Goal: Entertainment & Leisure: Consume media (video, audio)

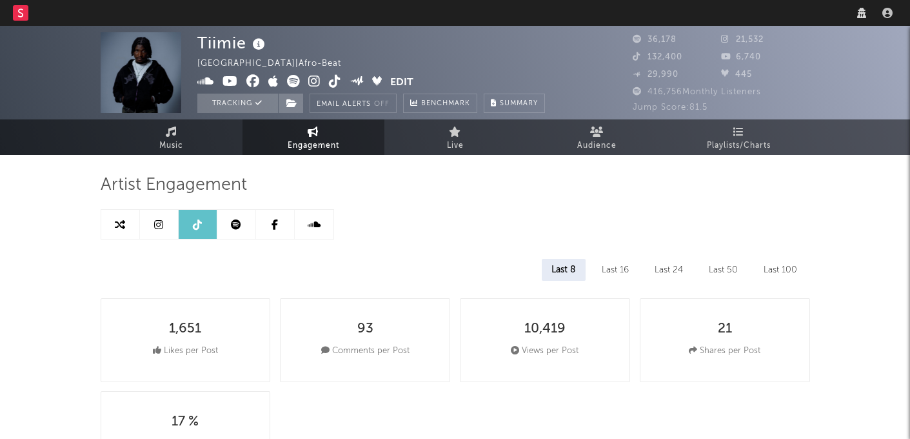
select select "6m"
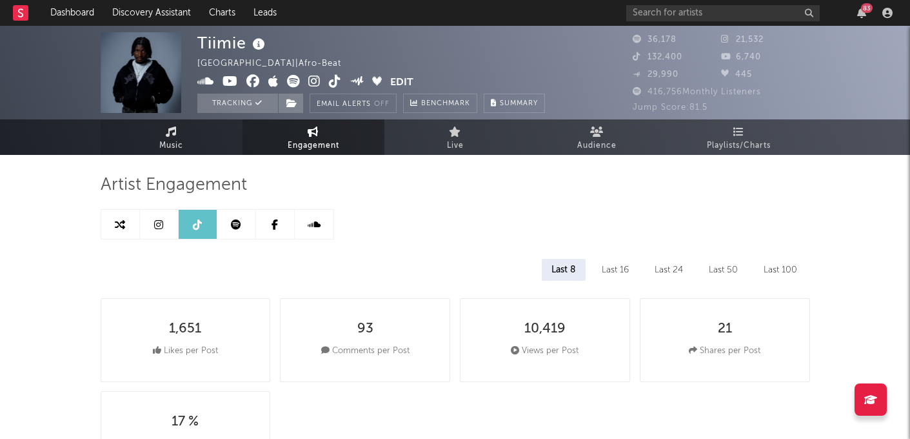
click at [207, 126] on link "Music" at bounding box center [172, 136] width 142 height 35
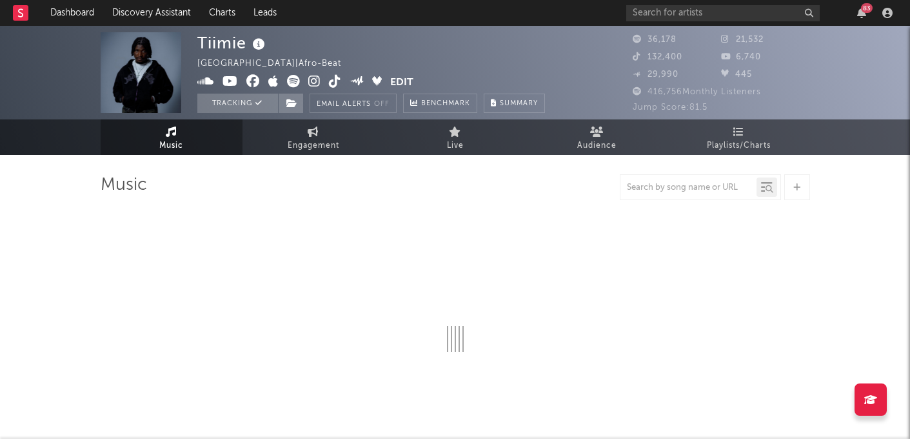
select select "6m"
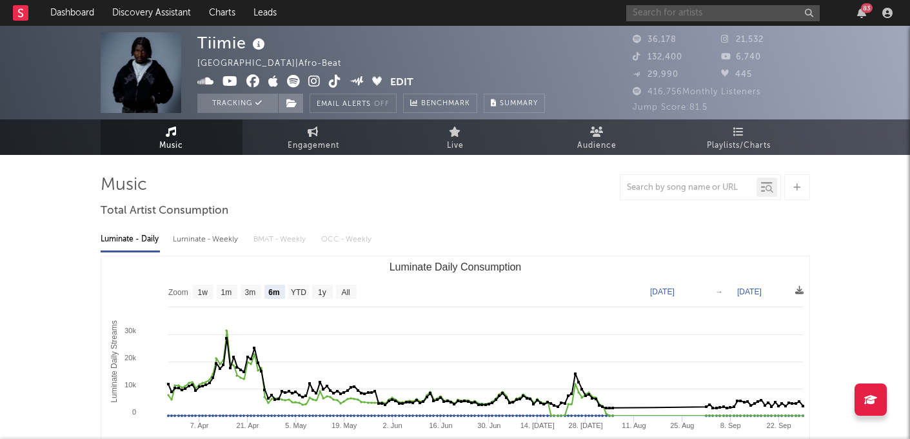
click at [657, 16] on input "text" at bounding box center [722, 13] width 193 height 16
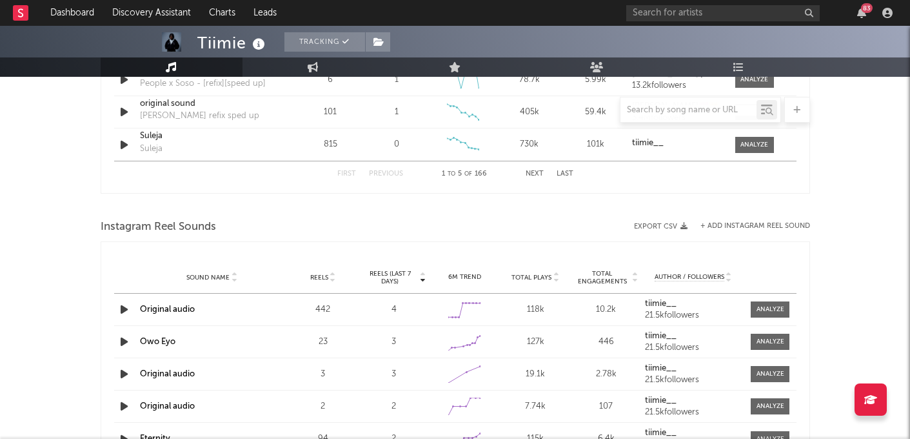
scroll to position [1078, 0]
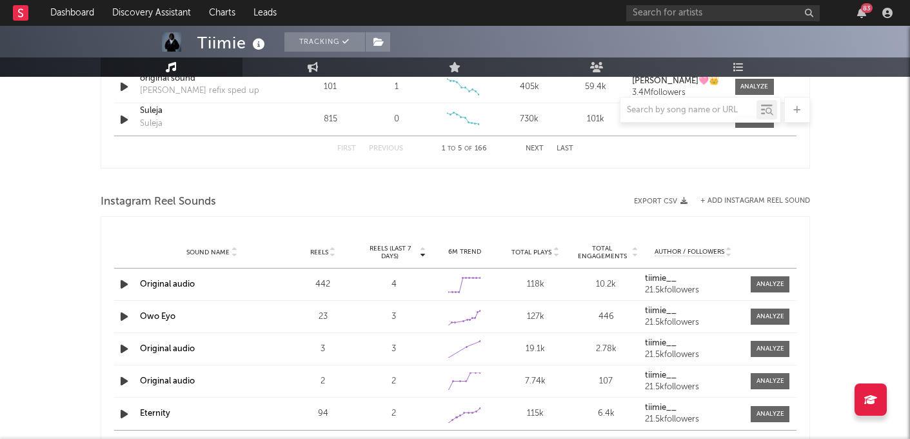
click at [122, 284] on icon "button" at bounding box center [124, 284] width 14 height 16
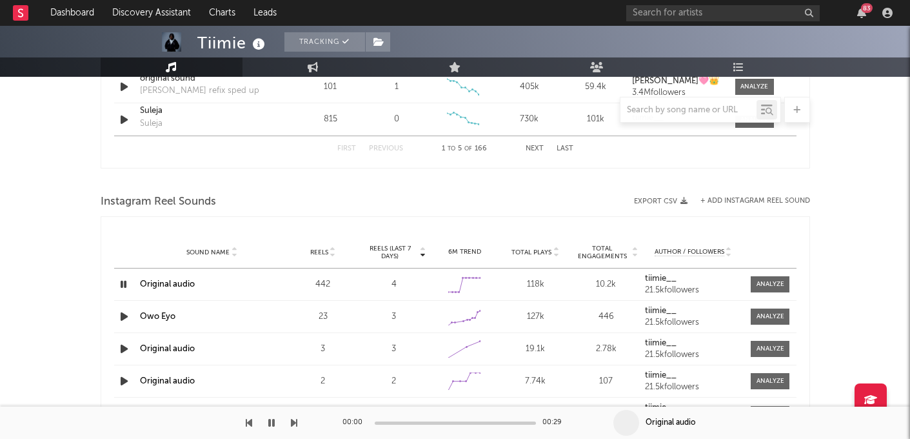
click at [127, 284] on icon "button" at bounding box center [123, 284] width 12 height 16
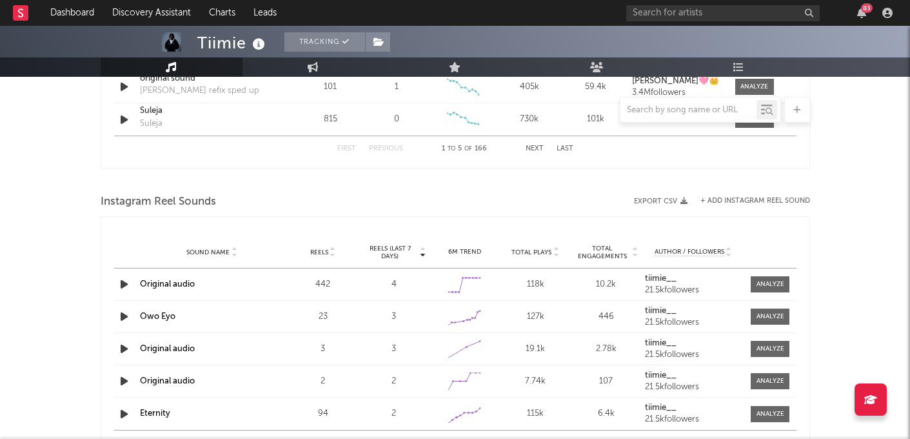
click at [127, 284] on icon "button" at bounding box center [124, 284] width 14 height 16
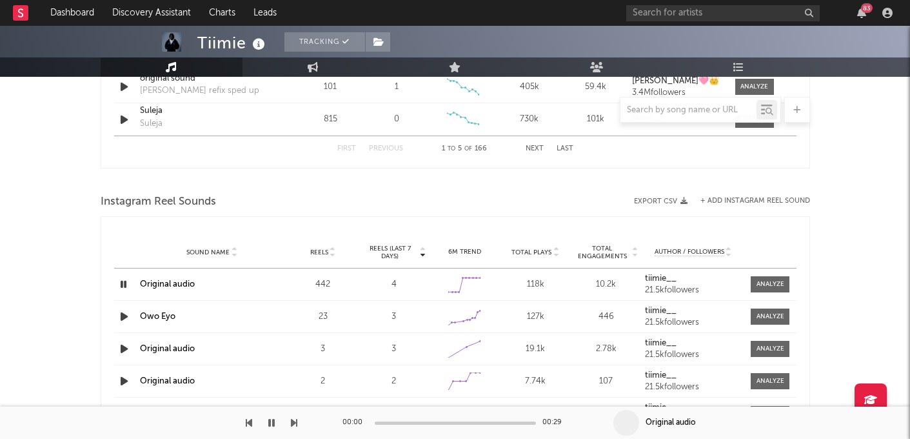
click at [126, 283] on icon "button" at bounding box center [123, 284] width 12 height 16
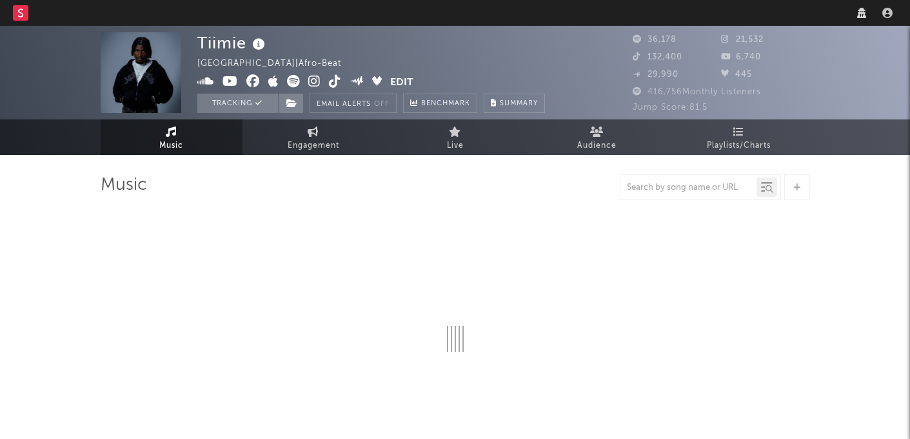
scroll to position [10, 0]
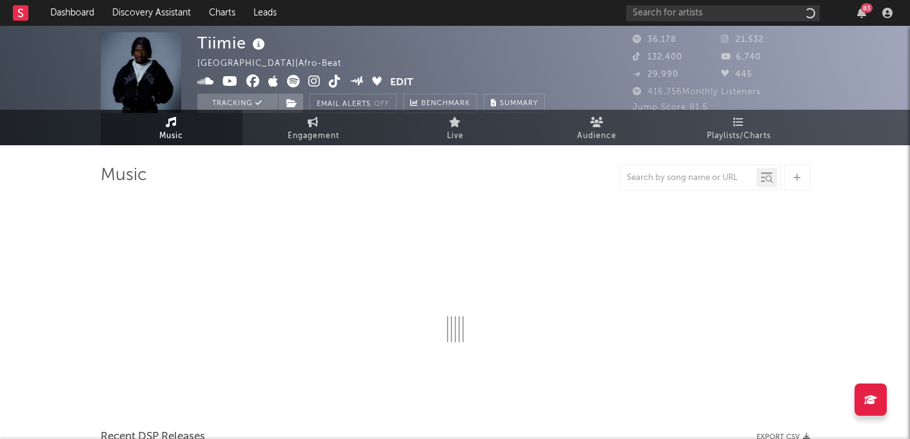
select select "6m"
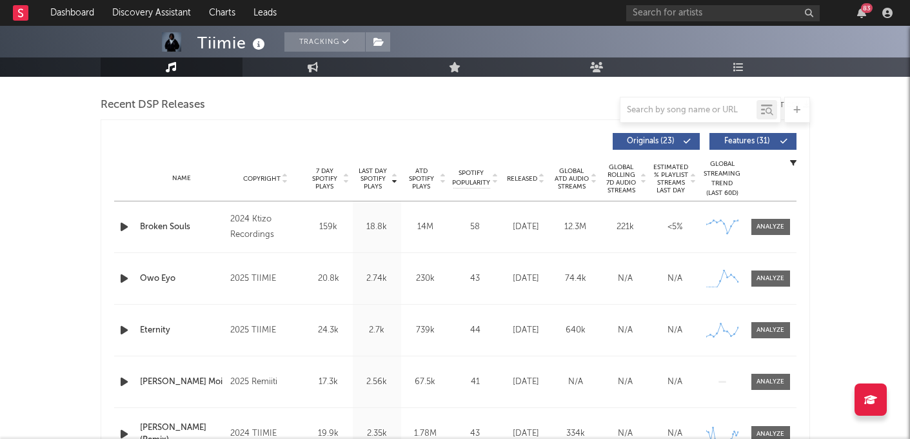
scroll to position [444, 0]
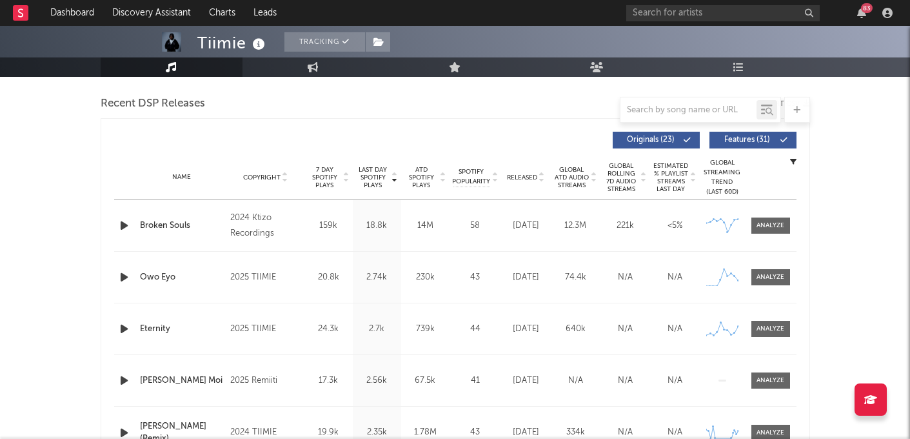
click at [124, 226] on icon "button" at bounding box center [124, 225] width 14 height 16
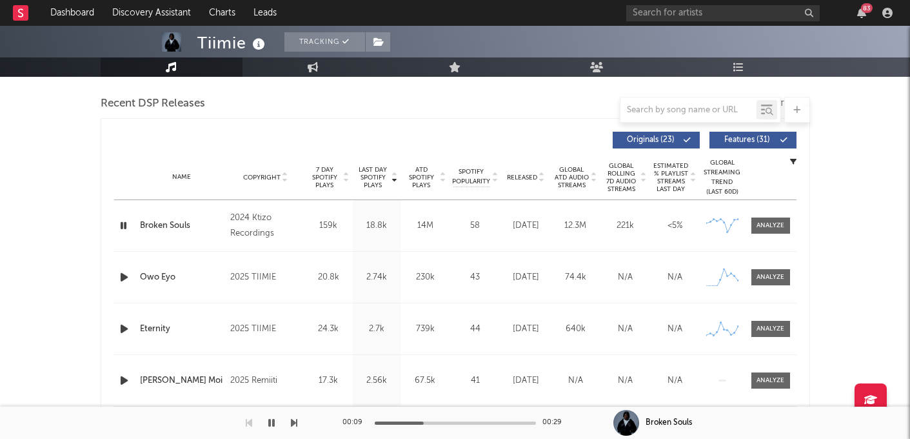
click at [458, 422] on div at bounding box center [455, 422] width 161 height 3
